Goal: Task Accomplishment & Management: Complete application form

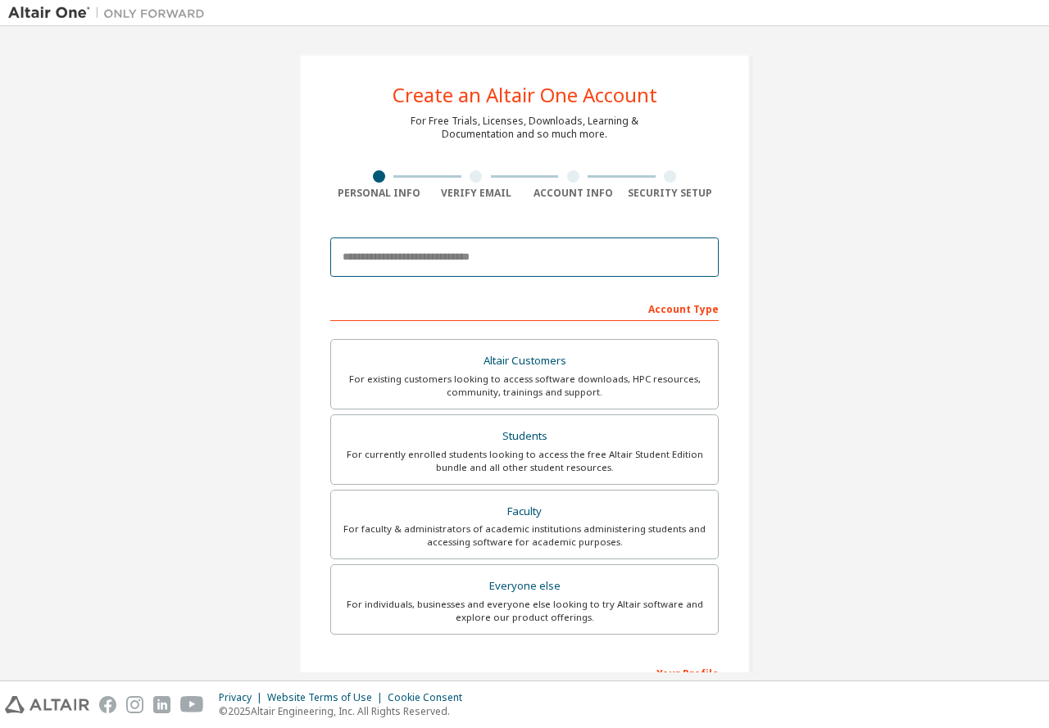
click at [453, 259] on input "email" at bounding box center [524, 257] width 388 height 39
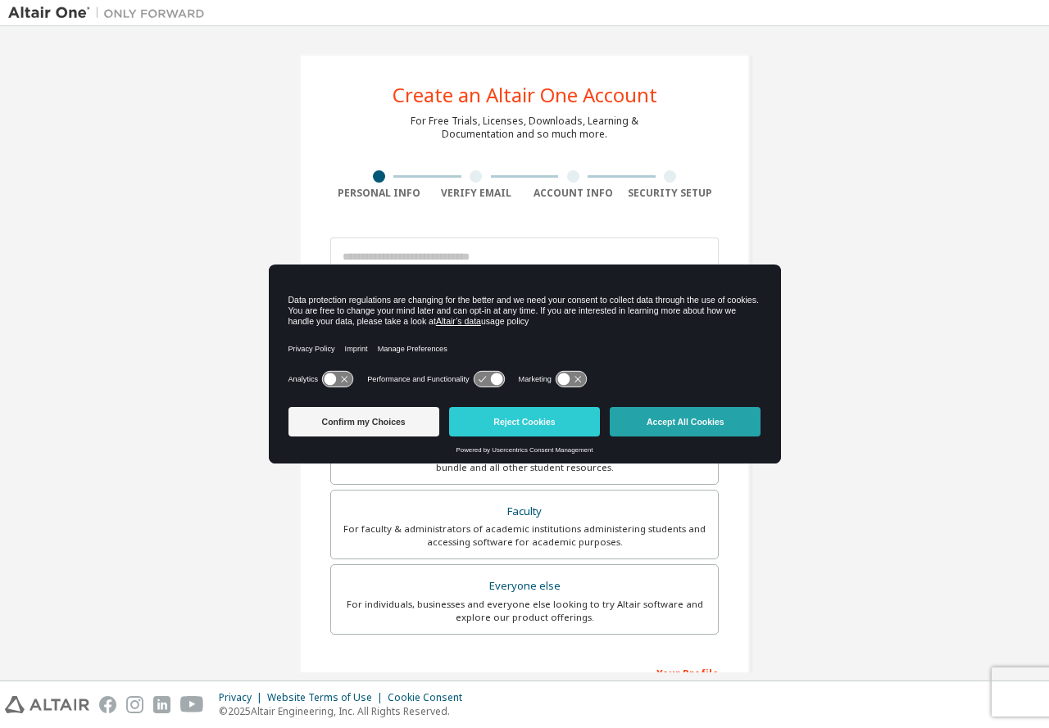
click at [715, 415] on button "Accept All Cookies" at bounding box center [685, 421] width 151 height 29
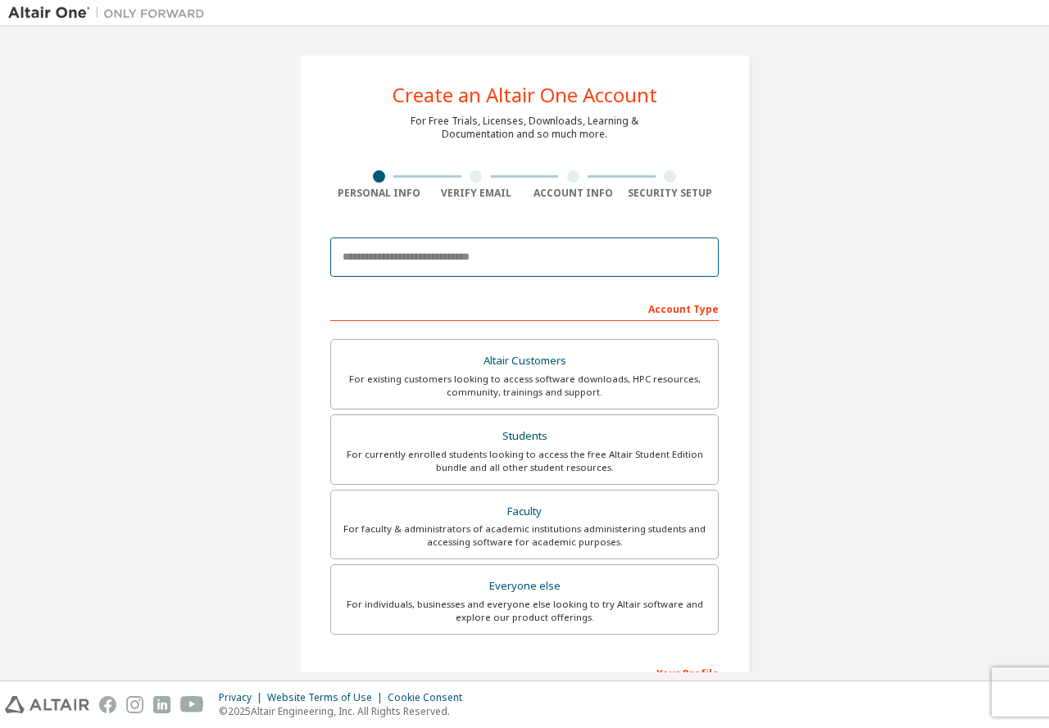
click at [430, 245] on input "email" at bounding box center [524, 257] width 388 height 39
type input "*"
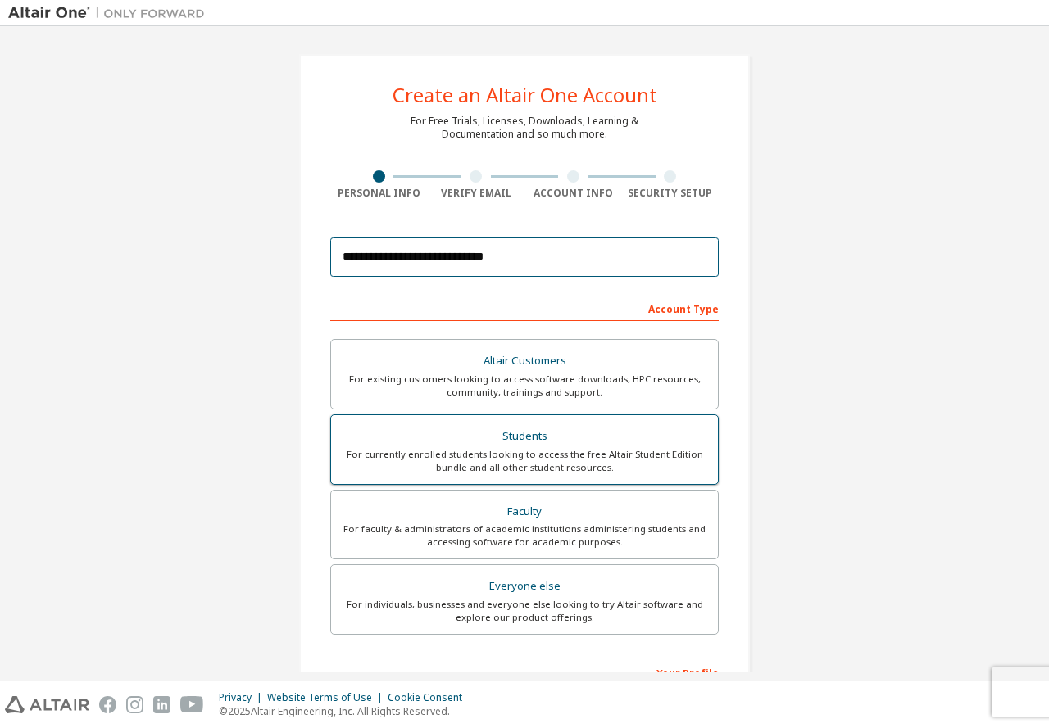
type input "**********"
click at [621, 462] on div "For currently enrolled students looking to access the free Altair Student Editi…" at bounding box center [524, 461] width 367 height 26
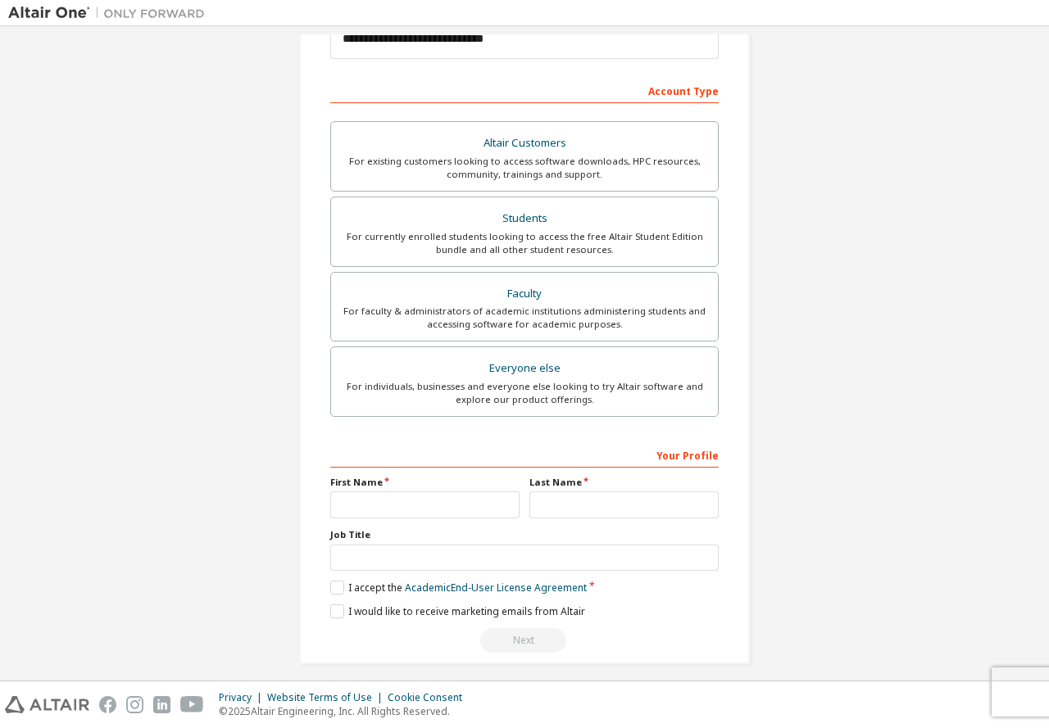
scroll to position [229, 0]
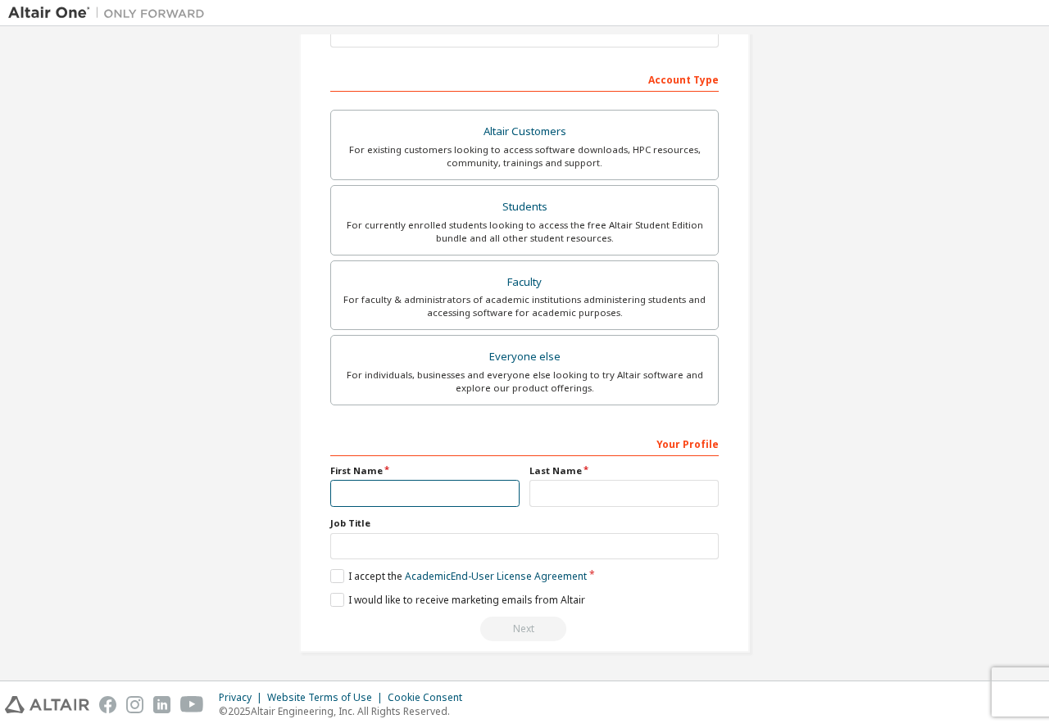
click at [413, 497] on input "text" at bounding box center [424, 493] width 189 height 27
type input "*****"
click at [575, 484] on input "text" at bounding box center [623, 493] width 189 height 27
type input "***"
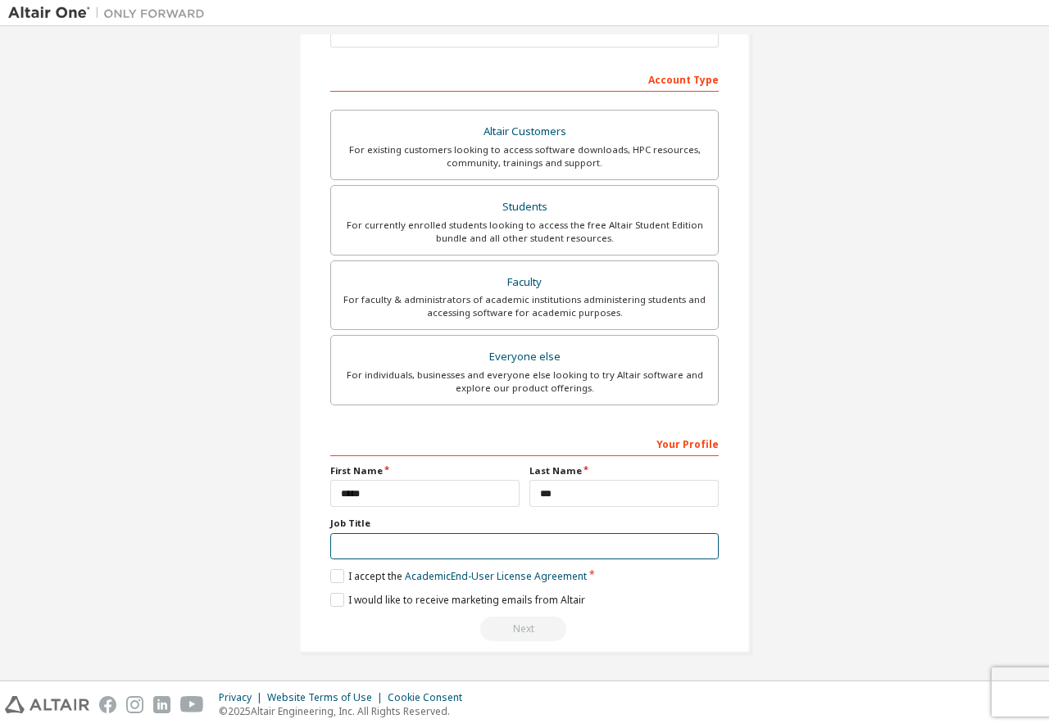
click at [456, 555] on input "text" at bounding box center [524, 546] width 388 height 27
type input "*******"
click at [338, 576] on label "I accept the Academic End-User License Agreement" at bounding box center [458, 576] width 256 height 14
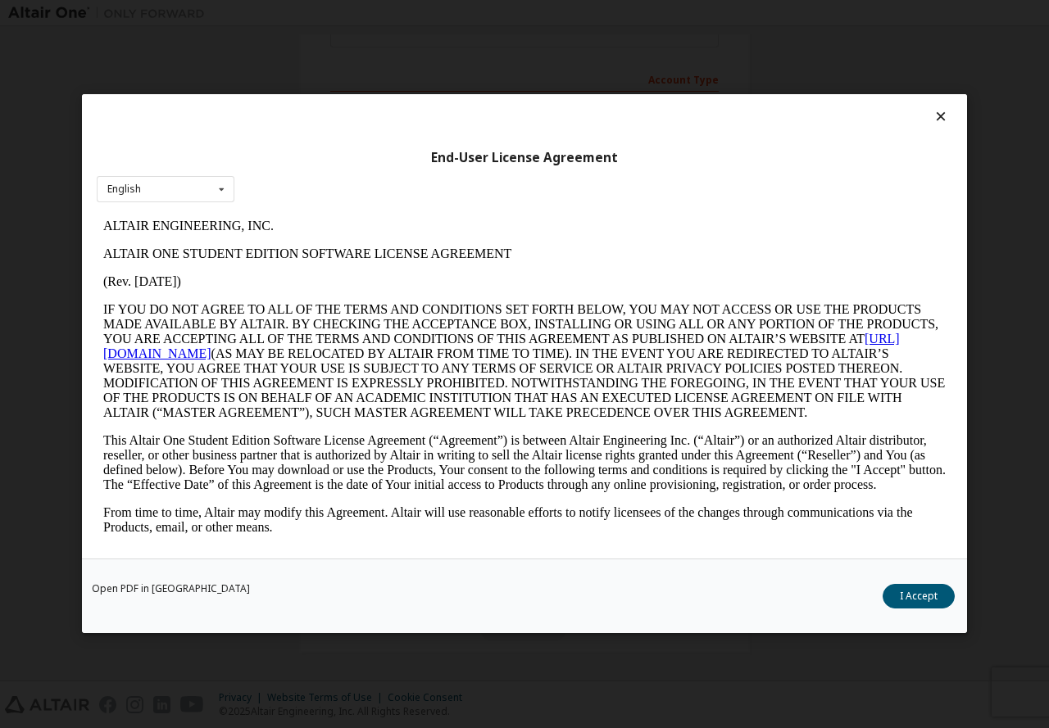
scroll to position [0, 0]
click at [921, 600] on button "I Accept" at bounding box center [919, 597] width 72 height 25
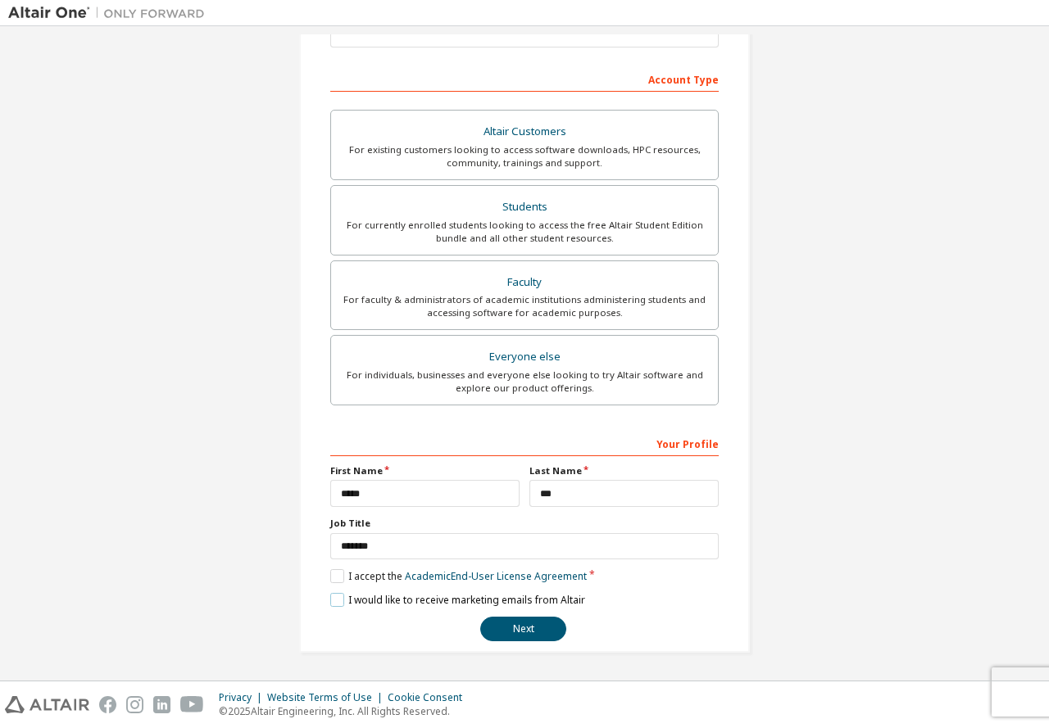
click at [333, 605] on label "I would like to receive marketing emails from Altair" at bounding box center [457, 600] width 255 height 14
click at [335, 600] on label "I would like to receive marketing emails from Altair" at bounding box center [457, 600] width 255 height 14
click at [534, 632] on button "Next" at bounding box center [523, 629] width 86 height 25
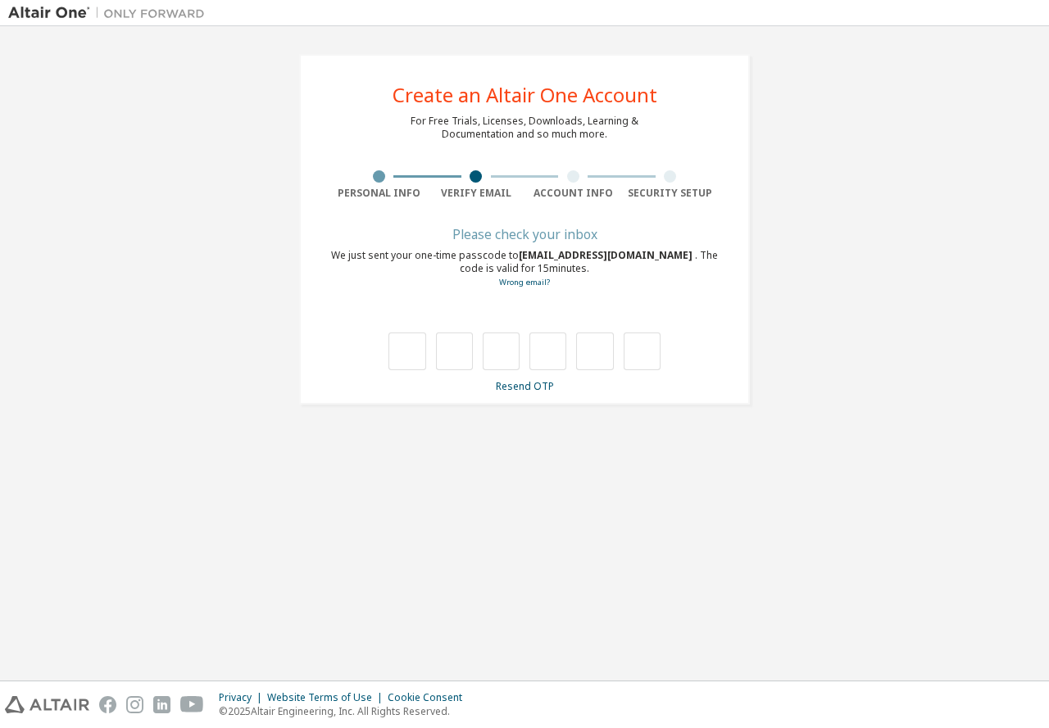
type input "*"
click at [462, 360] on input "*" at bounding box center [454, 352] width 37 height 38
type input "*"
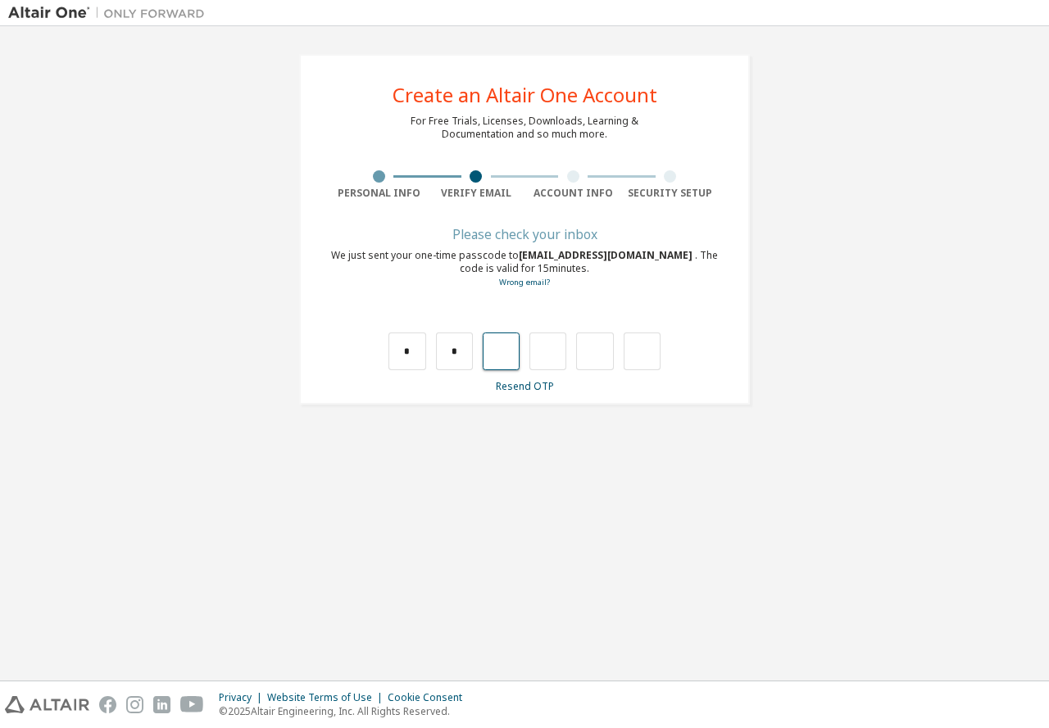
type input "*"
